Goal: Find specific page/section: Find specific page/section

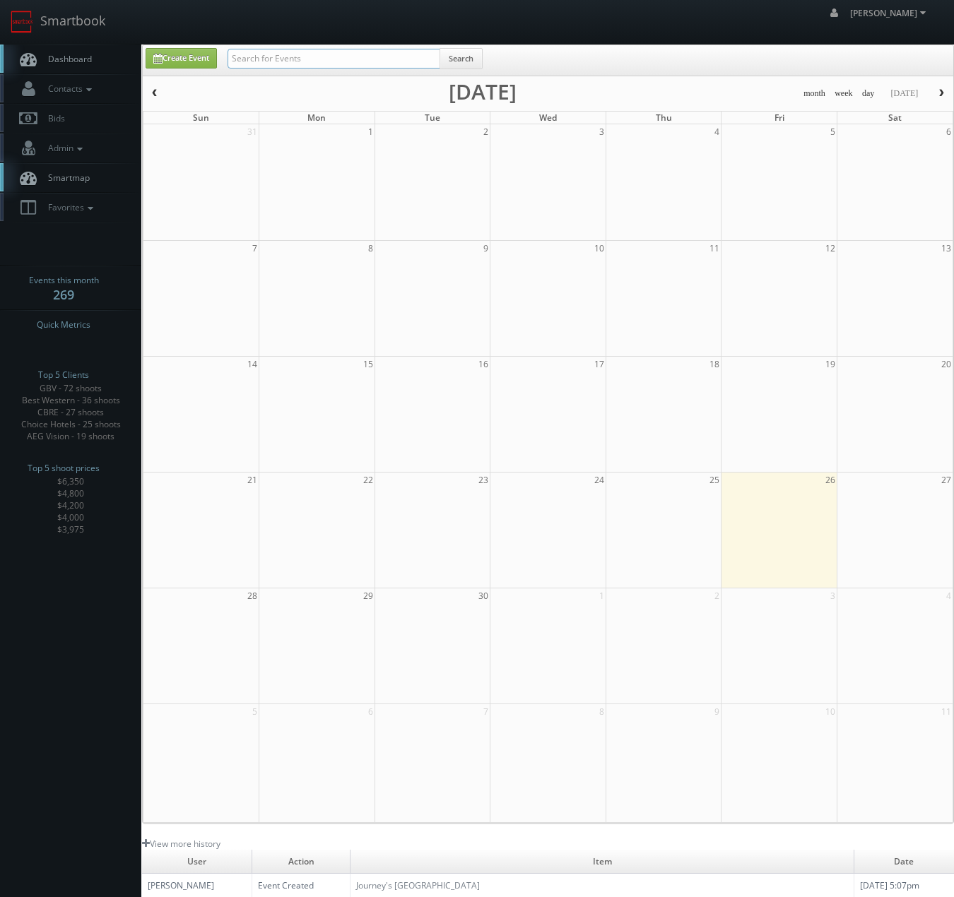
click at [290, 55] on input "text" at bounding box center [334, 59] width 213 height 20
type input "madness"
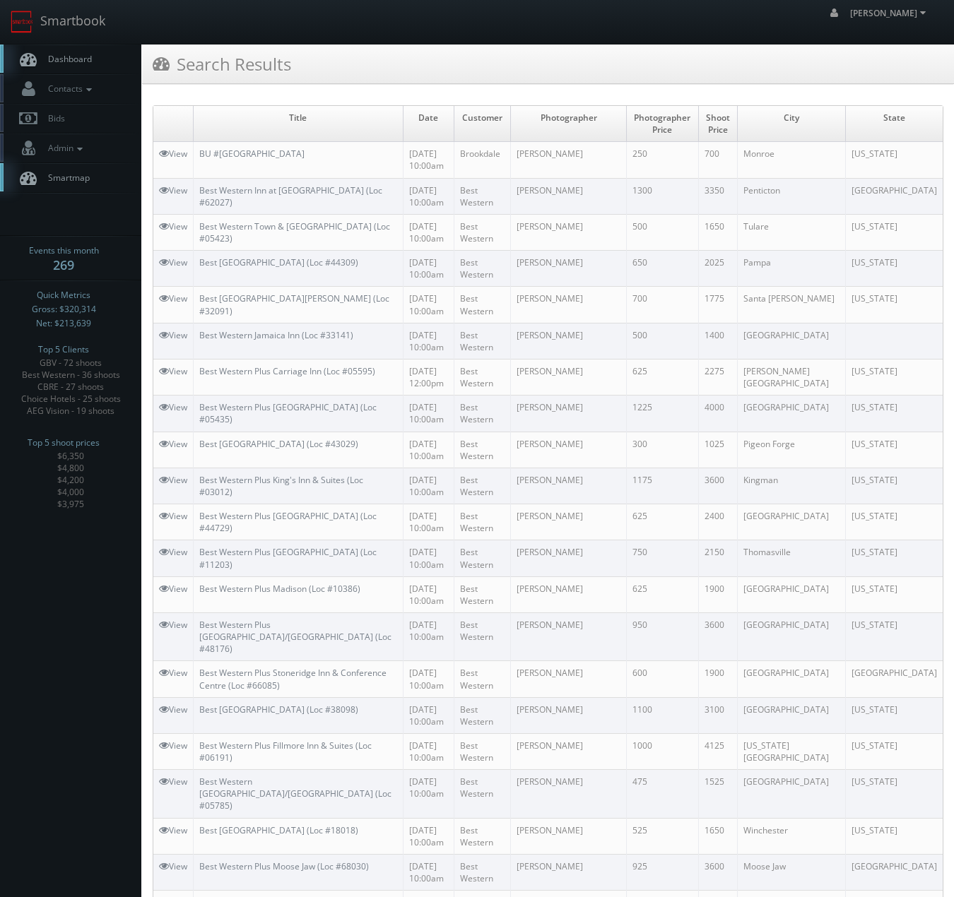
drag, startPoint x: 293, startPoint y: 293, endPoint x: 226, endPoint y: 37, distance: 263.8
click at [83, 29] on link "Smartbook" at bounding box center [58, 22] width 116 height 44
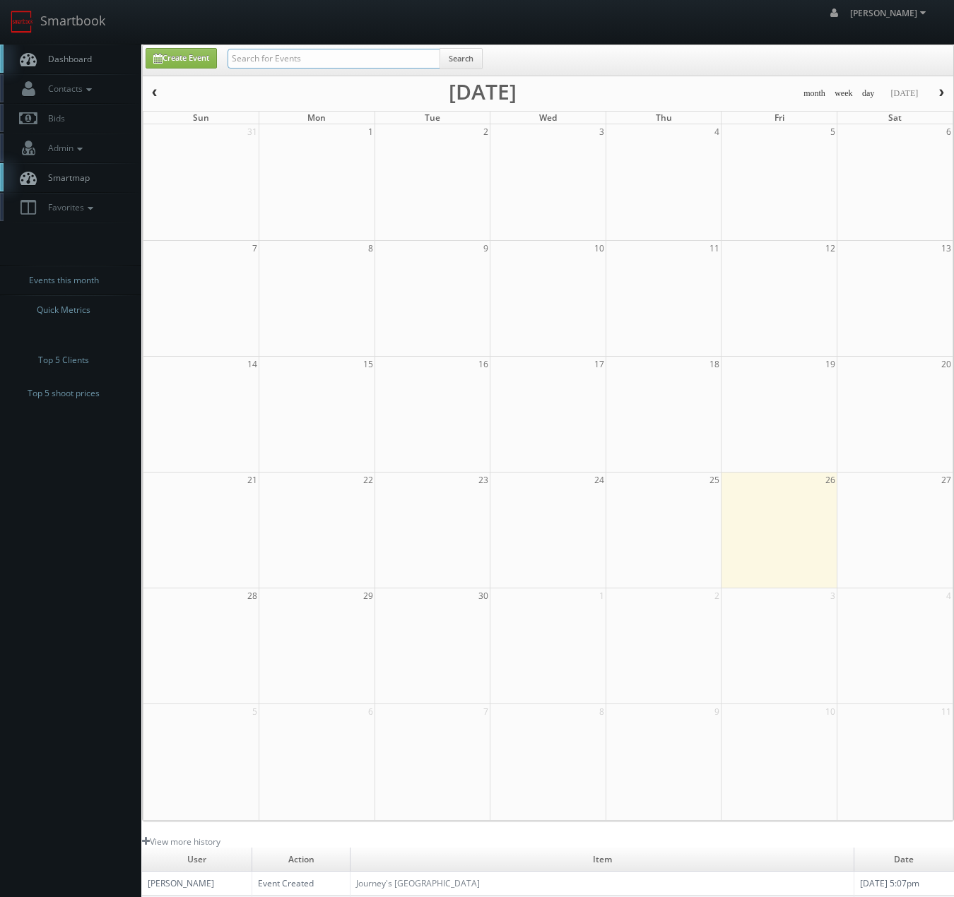
click at [322, 66] on input "text" at bounding box center [334, 59] width 213 height 20
type input "teriyaki"
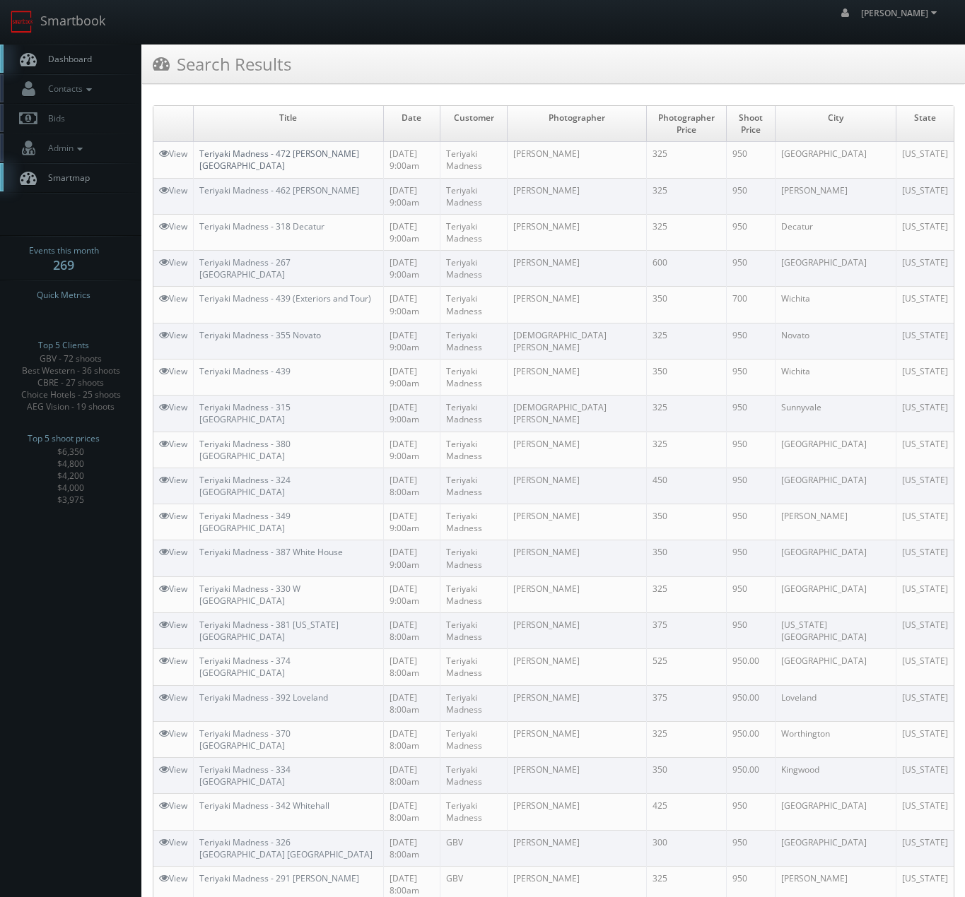
click at [266, 148] on link "Teriyaki Madness - 472 [PERSON_NAME][GEOGRAPHIC_DATA]" at bounding box center [279, 160] width 160 height 24
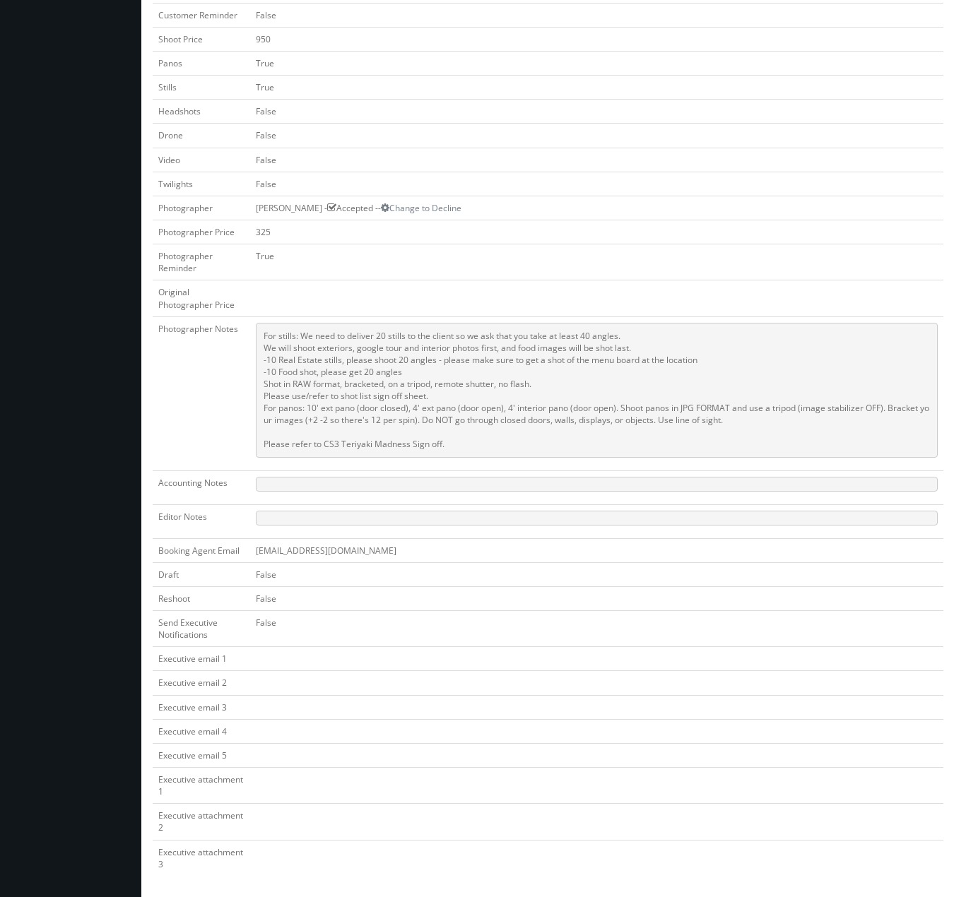
scroll to position [465, 0]
